Goal: Task Accomplishment & Management: Manage account settings

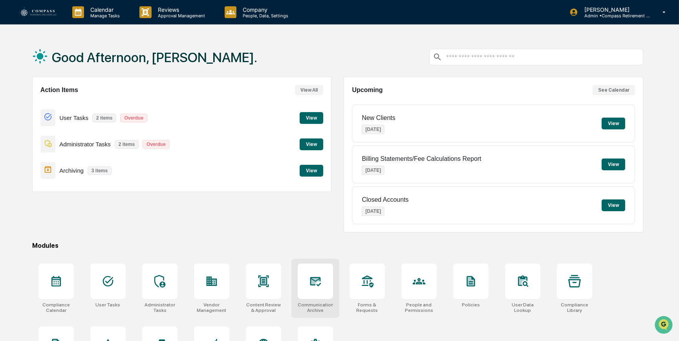
click at [319, 283] on icon at bounding box center [315, 281] width 13 height 13
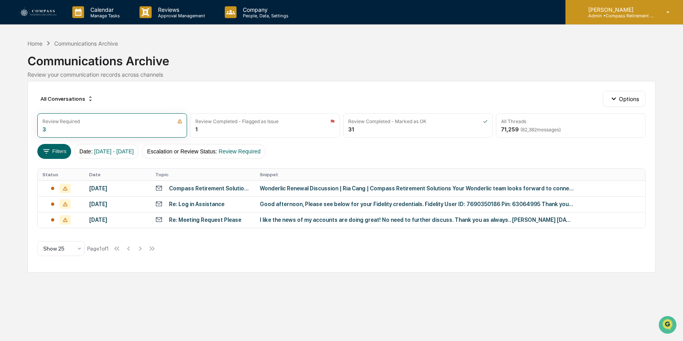
click at [617, 8] on p "[PERSON_NAME]" at bounding box center [618, 9] width 73 height 7
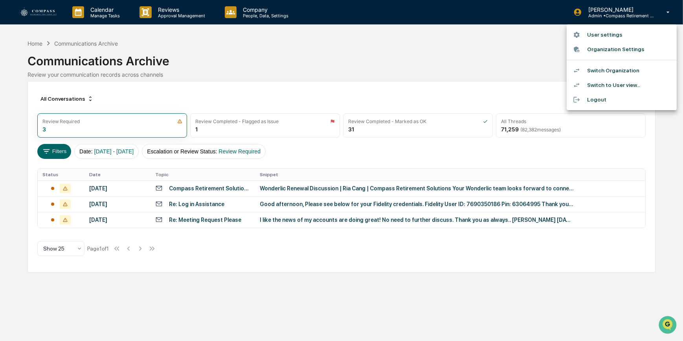
click at [491, 47] on div at bounding box center [341, 170] width 683 height 341
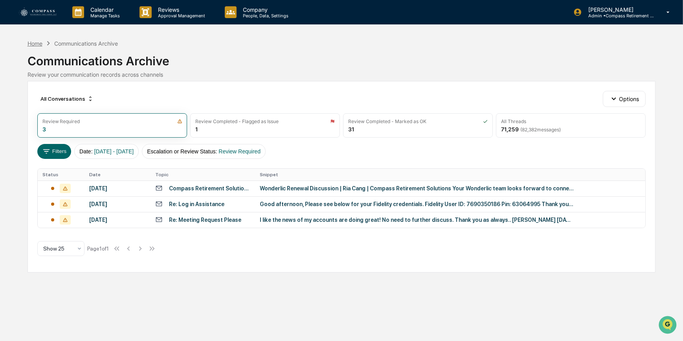
click at [30, 43] on div "Home" at bounding box center [35, 43] width 15 height 7
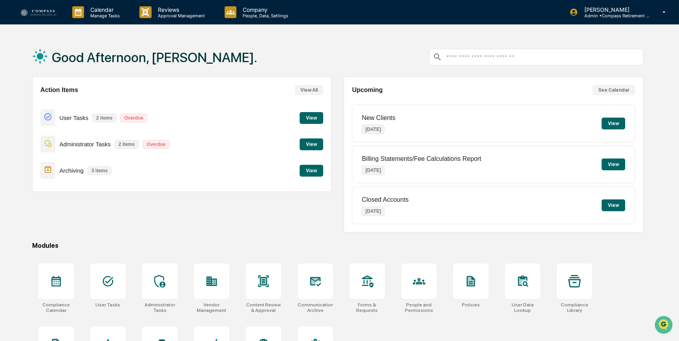
click at [312, 148] on button "View" at bounding box center [312, 144] width 24 height 12
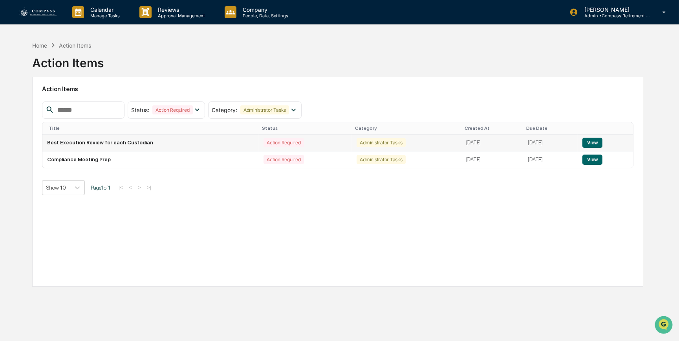
click at [602, 141] on button "View" at bounding box center [593, 143] width 20 height 10
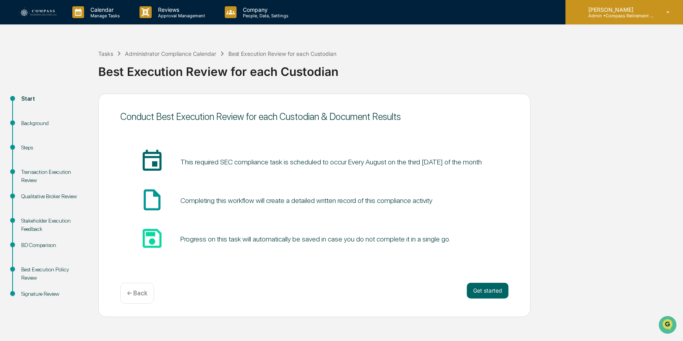
click at [641, 11] on p "[PERSON_NAME]" at bounding box center [618, 9] width 73 height 7
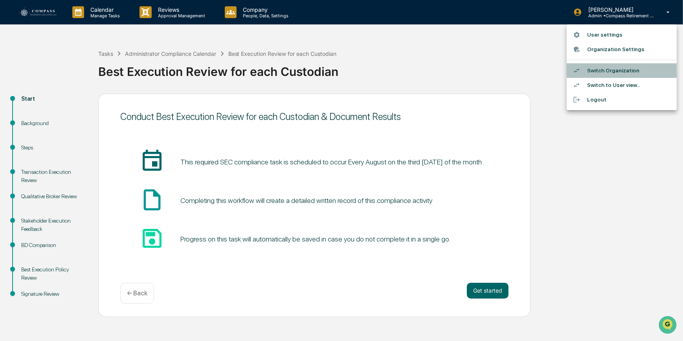
click at [633, 68] on li "Switch Organization" at bounding box center [622, 70] width 110 height 15
